Goal: Find specific page/section: Find specific page/section

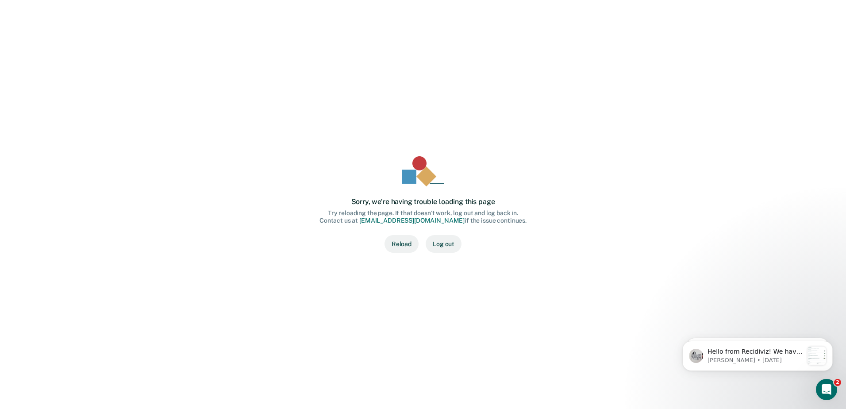
click at [401, 245] on button "Reload" at bounding box center [401, 244] width 34 height 18
click at [738, 319] on span "🤩 Exciting news from Recidiviz! Starting [DATE] if a client is marked in ATLAS …" at bounding box center [763, 345] width 113 height 60
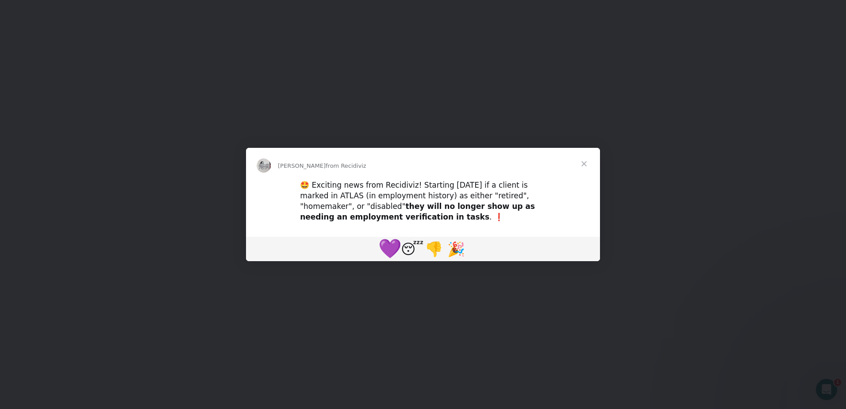
click at [392, 250] on span "💜" at bounding box center [389, 248] width 23 height 22
click at [586, 165] on span "Close" at bounding box center [584, 164] width 32 height 32
